Goal: Task Accomplishment & Management: Complete application form

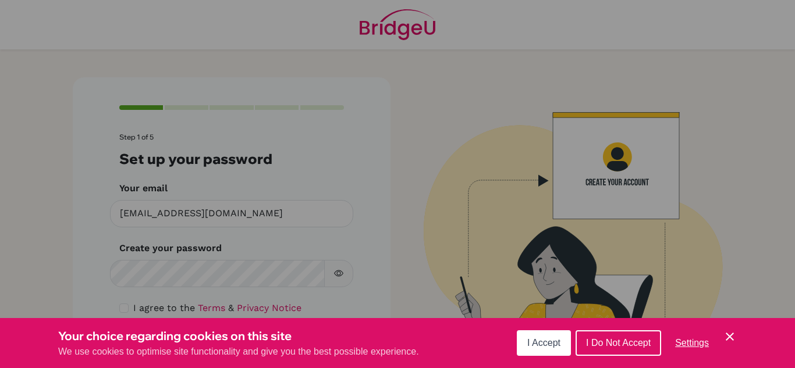
scroll to position [40, 0]
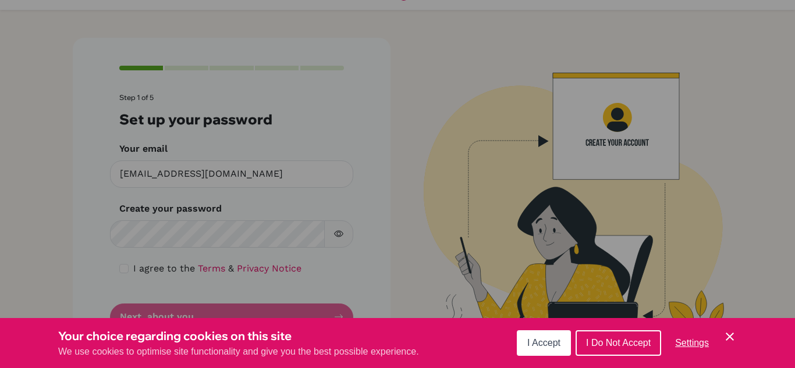
click at [542, 340] on span "I Accept" at bounding box center [543, 343] width 33 height 10
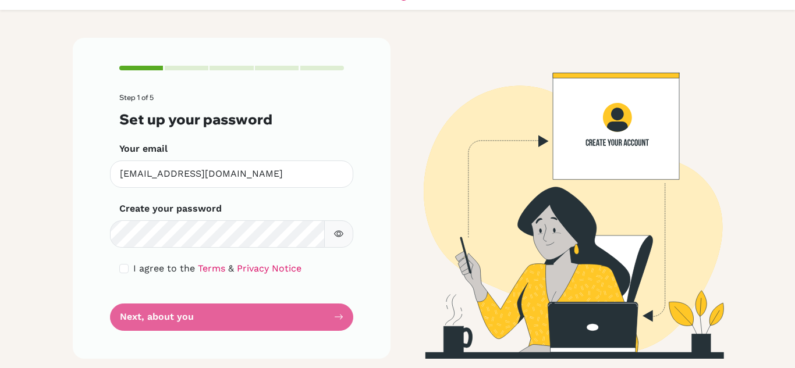
click at [343, 240] on button "button" at bounding box center [338, 234] width 29 height 27
click at [329, 228] on button "button" at bounding box center [338, 234] width 29 height 27
click at [280, 319] on form "Step 1 of 5 Set up your password Your email [EMAIL_ADDRESS][DOMAIN_NAME] Invali…" at bounding box center [231, 212] width 225 height 237
click at [185, 322] on form "Step 1 of 5 Set up your password Your email [EMAIL_ADDRESS][DOMAIN_NAME] Invali…" at bounding box center [231, 212] width 225 height 237
click at [198, 268] on link "Terms" at bounding box center [211, 268] width 27 height 11
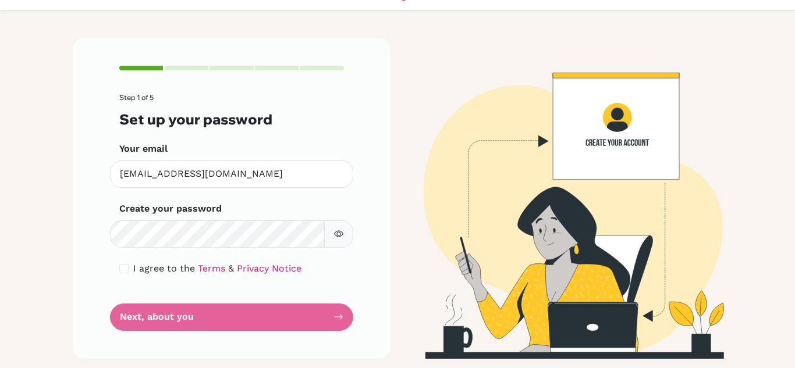
click at [204, 312] on form "Step 1 of 5 Set up your password Your email [EMAIL_ADDRESS][DOMAIN_NAME] Invali…" at bounding box center [231, 212] width 225 height 237
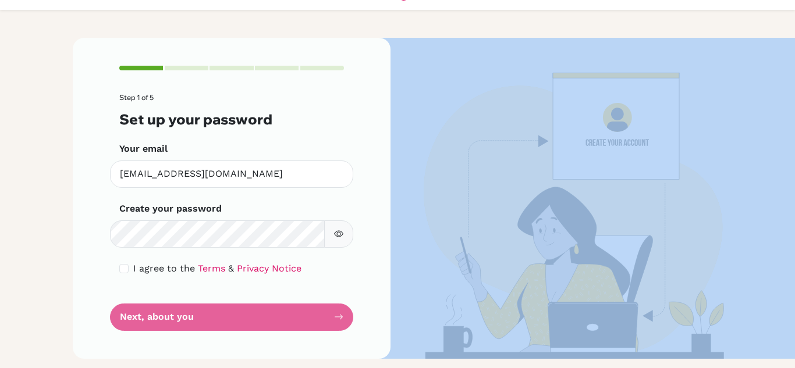
click at [204, 312] on form "Step 1 of 5 Set up your password Your email [EMAIL_ADDRESS][DOMAIN_NAME] Invali…" at bounding box center [231, 212] width 225 height 237
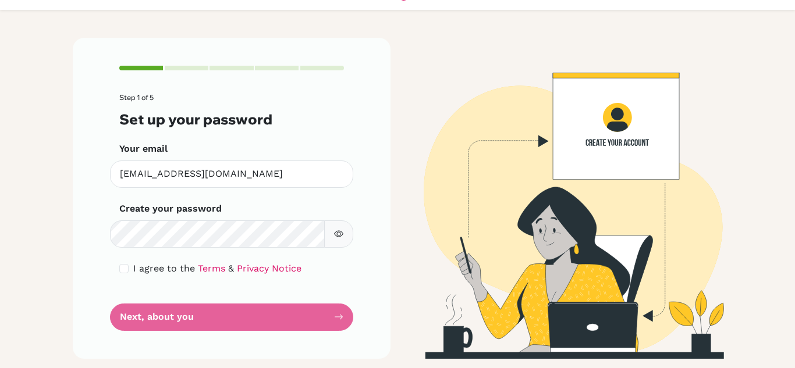
click at [154, 324] on form "Step 1 of 5 Set up your password Your email [EMAIL_ADDRESS][DOMAIN_NAME] Invali…" at bounding box center [231, 212] width 225 height 237
click at [629, 240] on img at bounding box center [564, 198] width 664 height 321
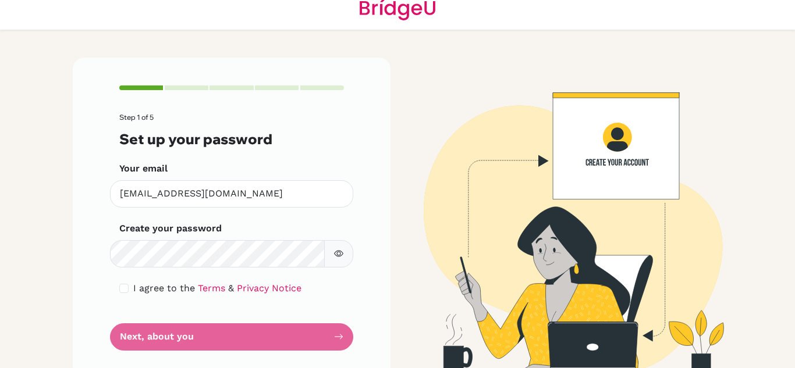
scroll to position [0, 0]
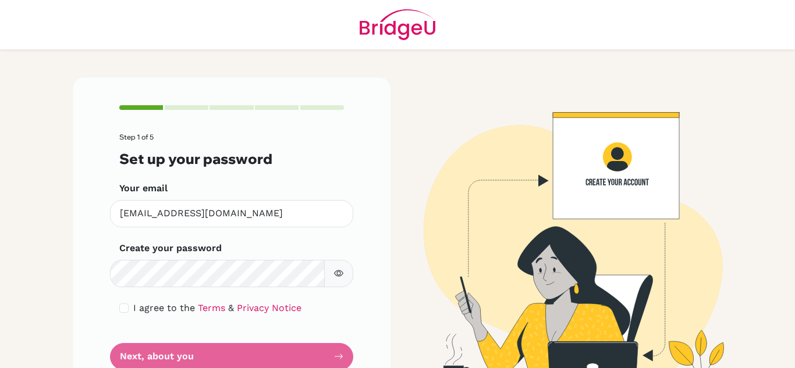
click at [334, 278] on icon "button" at bounding box center [338, 273] width 9 height 9
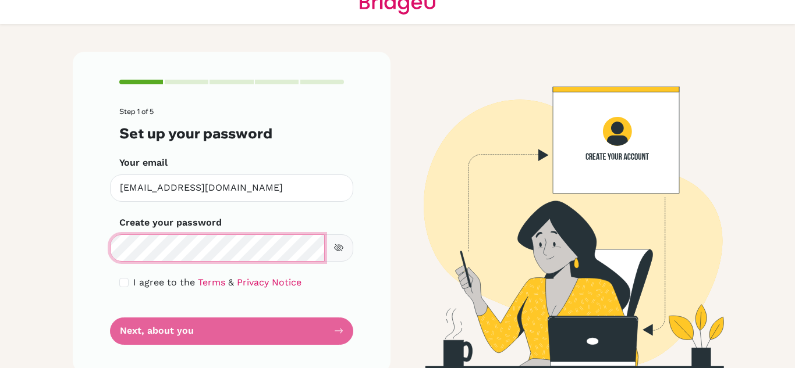
scroll to position [40, 0]
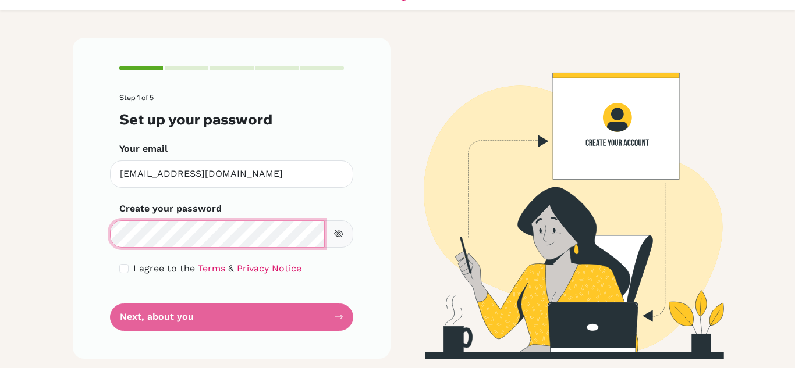
click at [94, 239] on div "Step 1 of 5 Set up your password Your email [EMAIL_ADDRESS][DOMAIN_NAME] Invali…" at bounding box center [232, 198] width 318 height 321
click at [225, 317] on form "Step 1 of 5 Set up your password Your email [EMAIL_ADDRESS][DOMAIN_NAME] Invali…" at bounding box center [231, 212] width 225 height 237
click at [226, 315] on form "Step 1 of 5 Set up your password Your email [EMAIL_ADDRESS][DOMAIN_NAME] Invali…" at bounding box center [231, 212] width 225 height 237
click at [228, 314] on form "Step 1 of 5 Set up your password Your email [EMAIL_ADDRESS][DOMAIN_NAME] Invali…" at bounding box center [231, 212] width 225 height 237
click at [334, 236] on icon "button" at bounding box center [338, 233] width 9 height 9
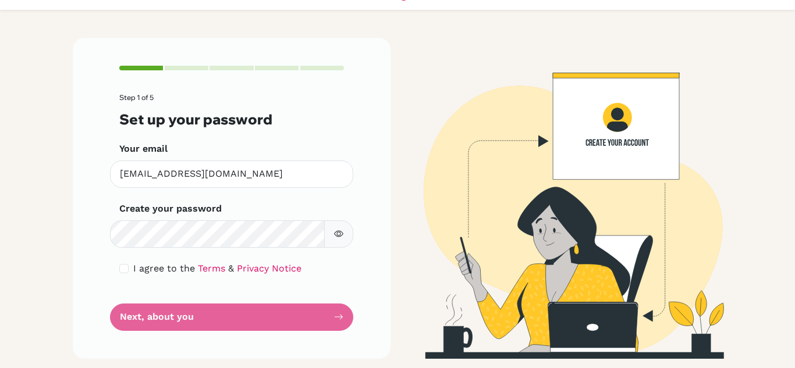
click at [334, 236] on icon "button" at bounding box center [338, 233] width 9 height 9
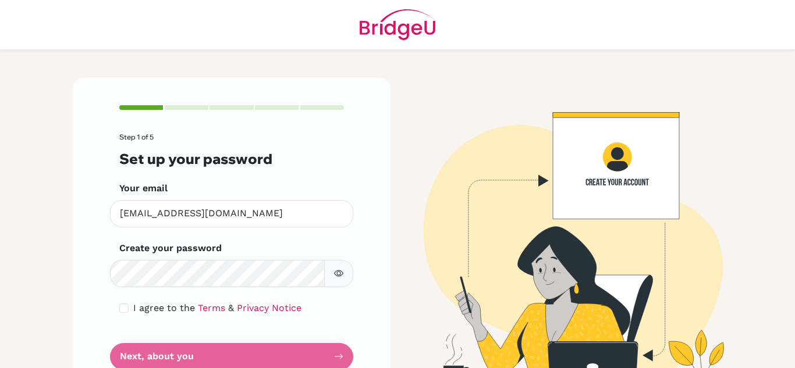
click at [334, 273] on icon "button" at bounding box center [338, 273] width 9 height 9
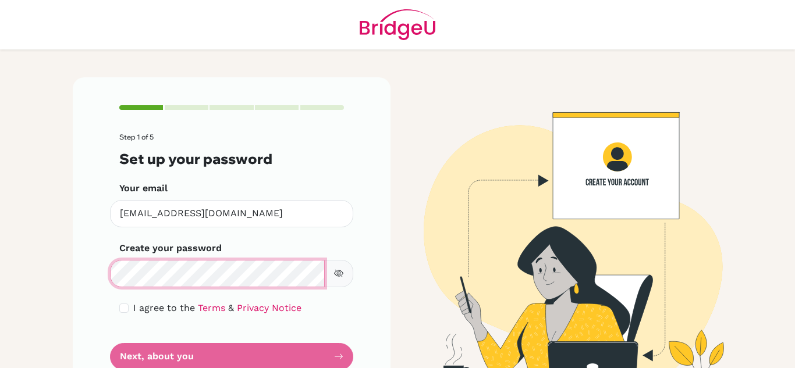
click at [80, 261] on div "Step 1 of 5 Set up your password Your email [EMAIL_ADDRESS][DOMAIN_NAME] Invali…" at bounding box center [232, 237] width 318 height 321
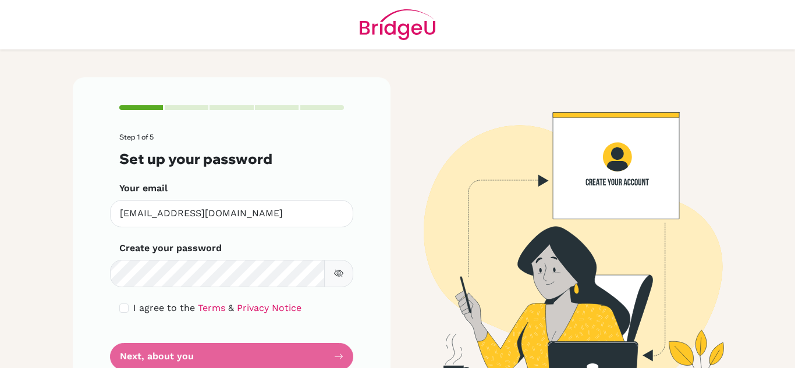
click at [36, 201] on main "Step 1 of 5 Set up your password Your email [EMAIL_ADDRESS][DOMAIN_NAME] Invali…" at bounding box center [397, 184] width 795 height 368
